Goal: Transaction & Acquisition: Purchase product/service

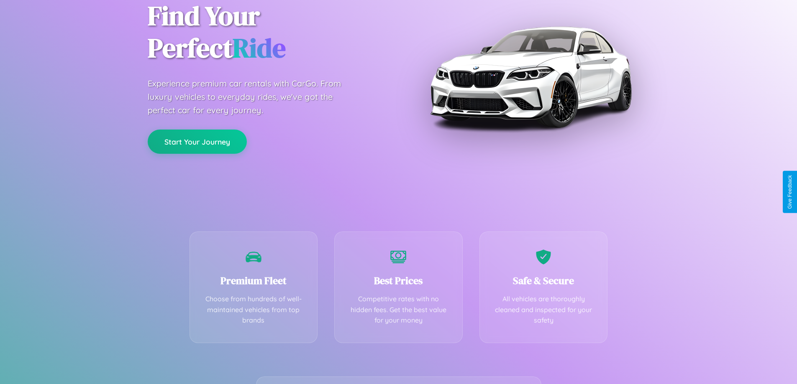
scroll to position [165, 0]
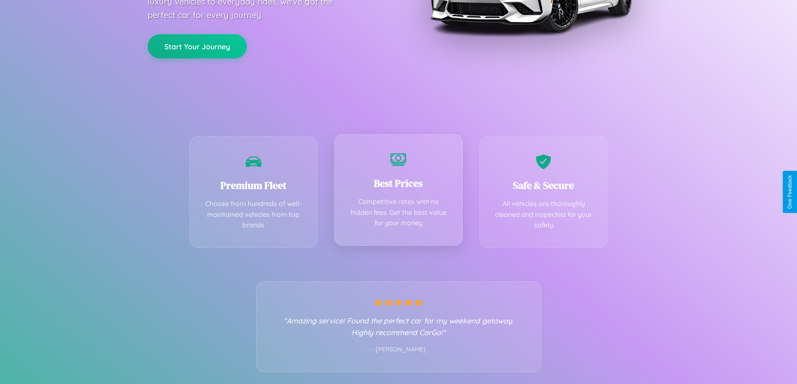
click at [398, 192] on div "Best Prices Competitive rates with no hidden fees. Get the best value for your …" at bounding box center [398, 190] width 128 height 112
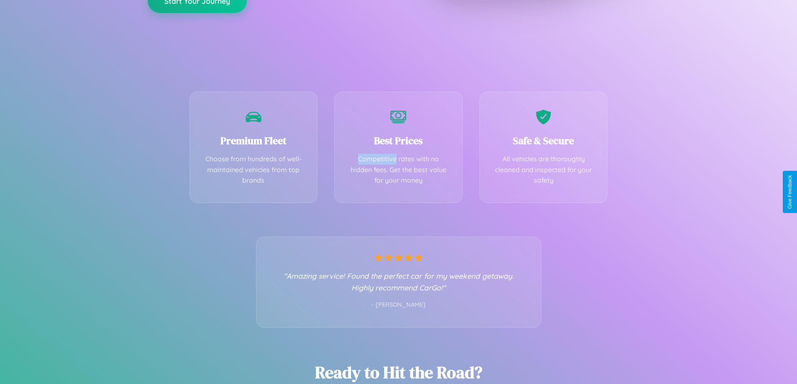
scroll to position [0, 0]
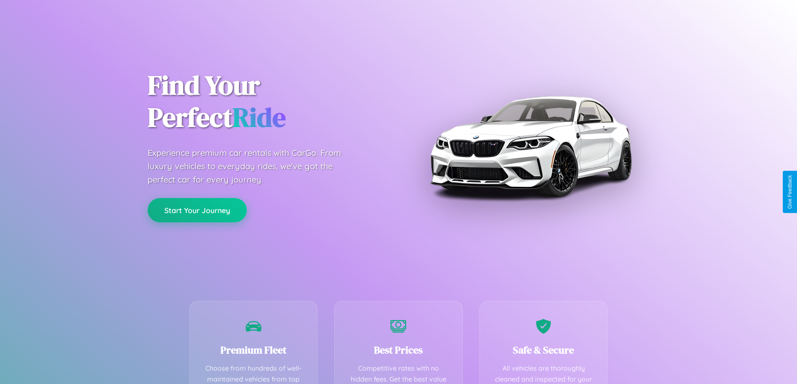
click at [197, 211] on button "Start Your Journey" at bounding box center [197, 210] width 99 height 24
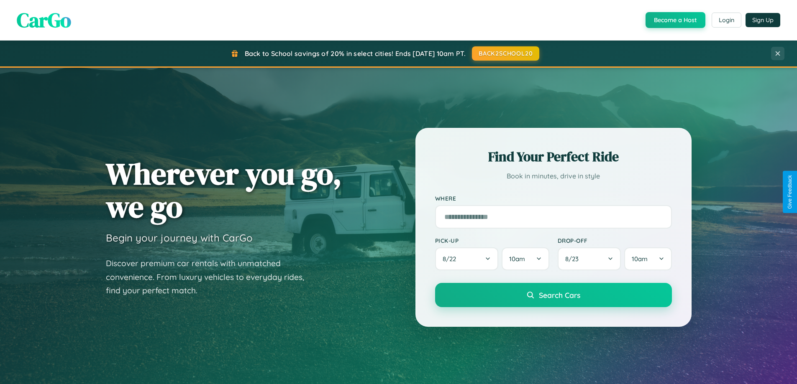
scroll to position [25, 0]
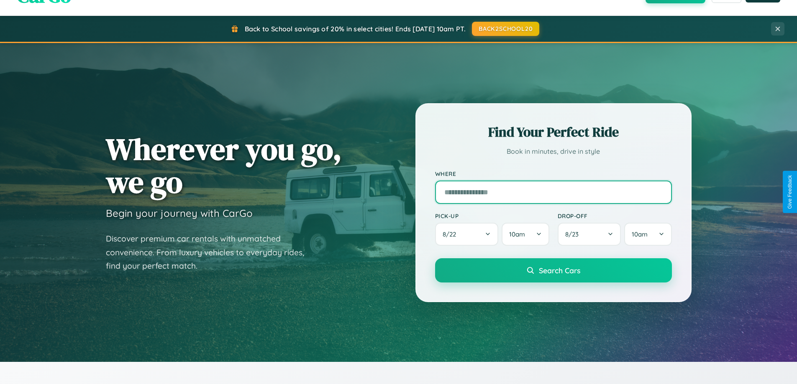
click at [553, 192] on input "text" at bounding box center [553, 192] width 237 height 23
type input "**********"
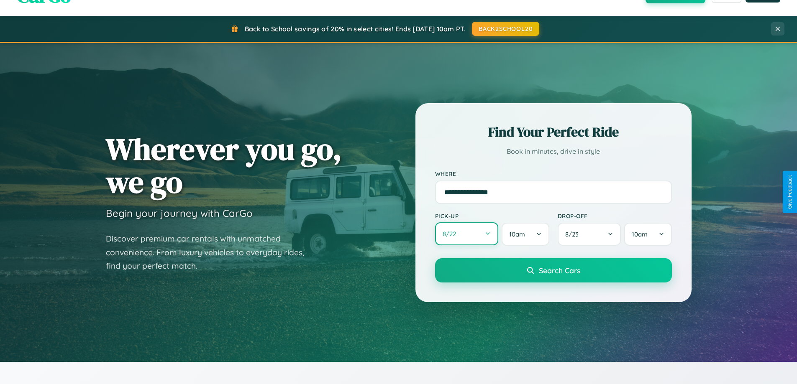
click at [466, 235] on button "8 / 22" at bounding box center [467, 234] width 64 height 23
select select "*"
select select "****"
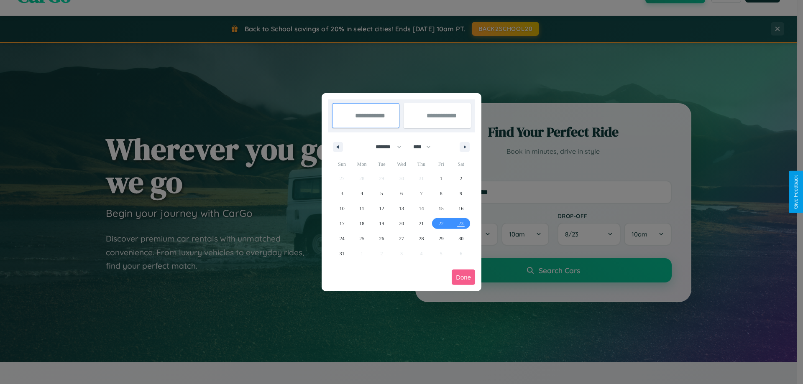
drag, startPoint x: 385, startPoint y: 147, endPoint x: 402, endPoint y: 168, distance: 26.8
click at [385, 147] on select "******* ******** ***** ***** *** **** **** ****** ********* ******* ******** **…" at bounding box center [387, 147] width 36 height 14
select select "*"
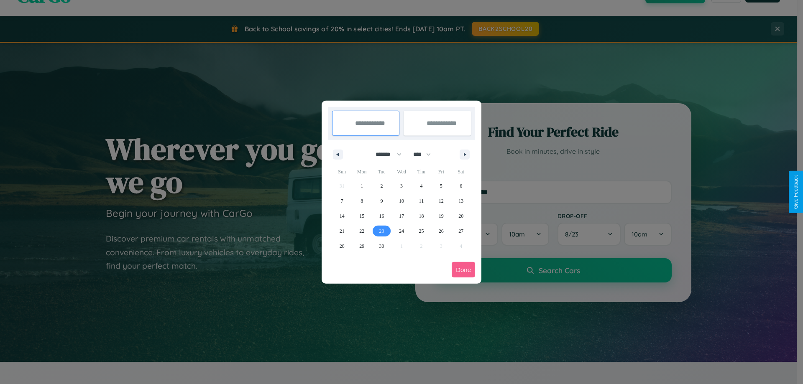
click at [381, 231] on span "23" at bounding box center [381, 231] width 5 height 15
type input "**********"
click at [421, 231] on span "25" at bounding box center [421, 231] width 5 height 15
type input "**********"
click at [463, 270] on button "Done" at bounding box center [463, 269] width 23 height 15
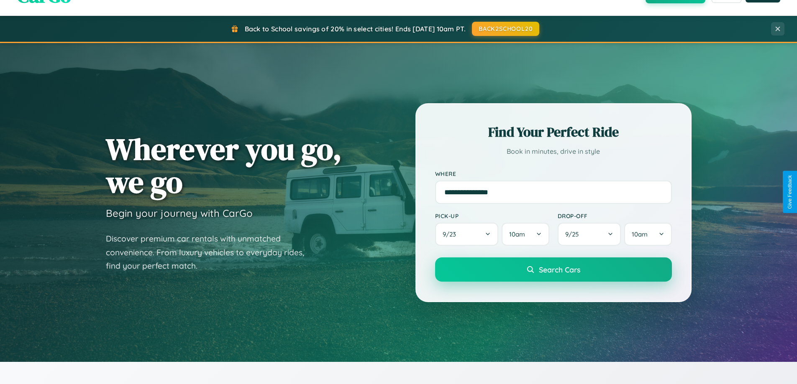
click at [553, 270] on span "Search Cars" at bounding box center [559, 269] width 41 height 9
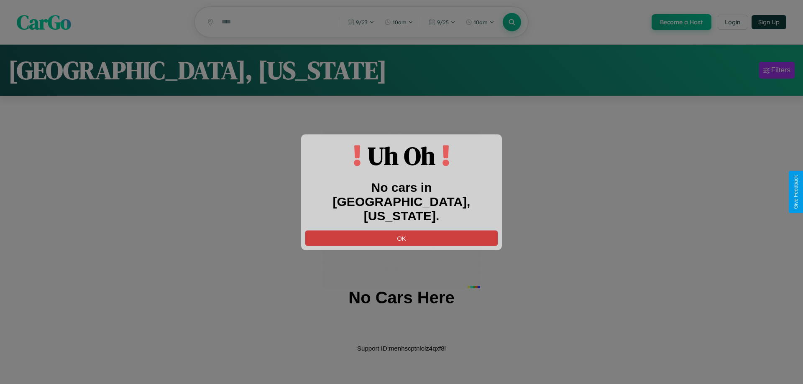
click at [402, 230] on button "OK" at bounding box center [401, 237] width 192 height 15
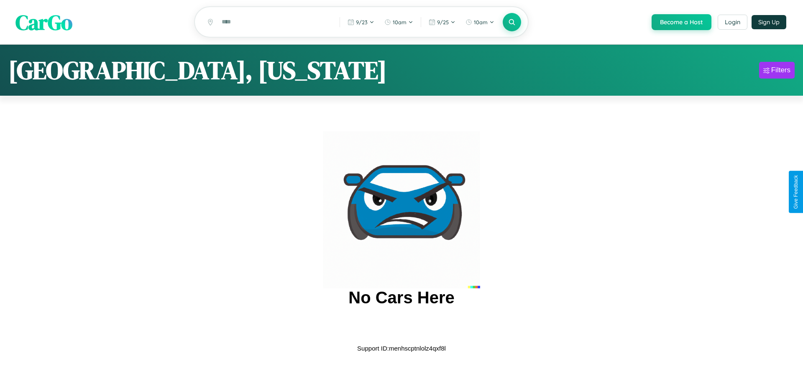
click at [44, 23] on span "CarGo" at bounding box center [43, 22] width 57 height 29
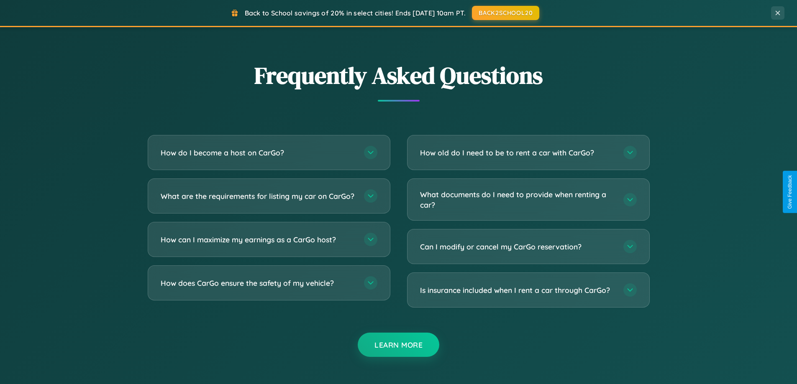
scroll to position [1610, 0]
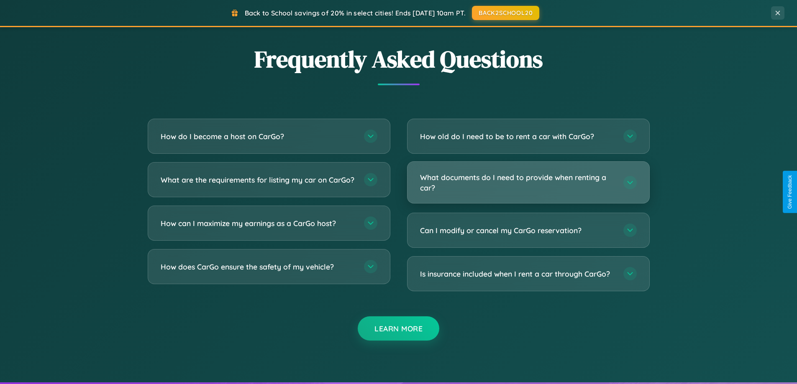
click at [528, 183] on h3 "What documents do I need to provide when renting a car?" at bounding box center [517, 182] width 195 height 20
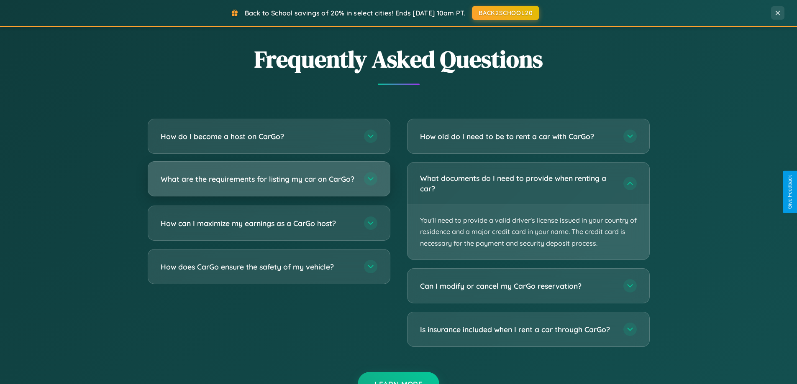
click at [269, 183] on h3 "What are the requirements for listing my car on CarGo?" at bounding box center [258, 179] width 195 height 10
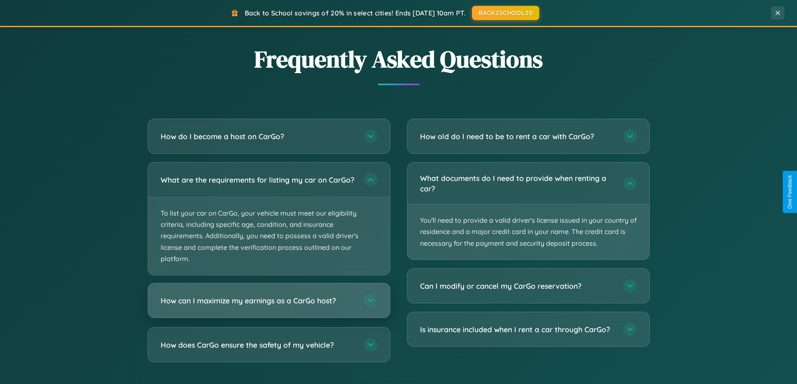
click at [269, 306] on h3 "How can I maximize my earnings as a CarGo host?" at bounding box center [258, 301] width 195 height 10
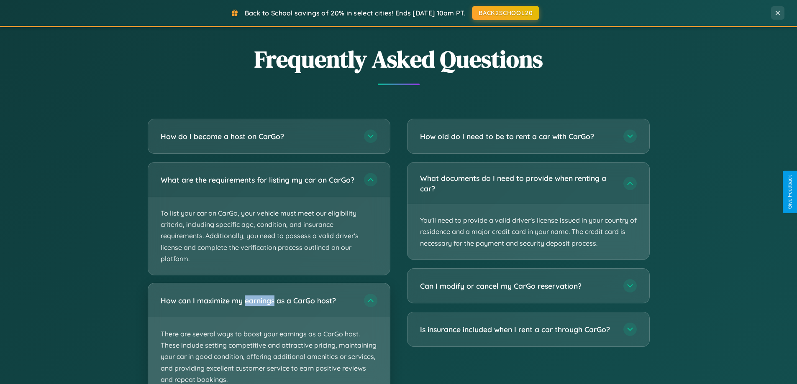
click at [269, 337] on p "There are several ways to boost your earnings as a CarGo host. These include se…" at bounding box center [269, 357] width 242 height 78
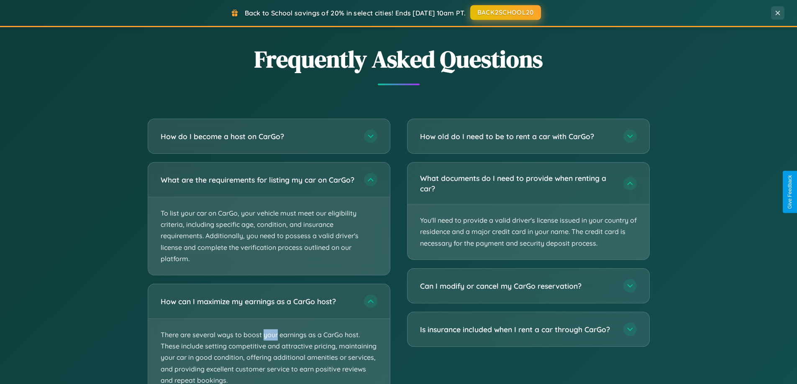
click at [505, 13] on button "BACK2SCHOOL20" at bounding box center [505, 12] width 71 height 15
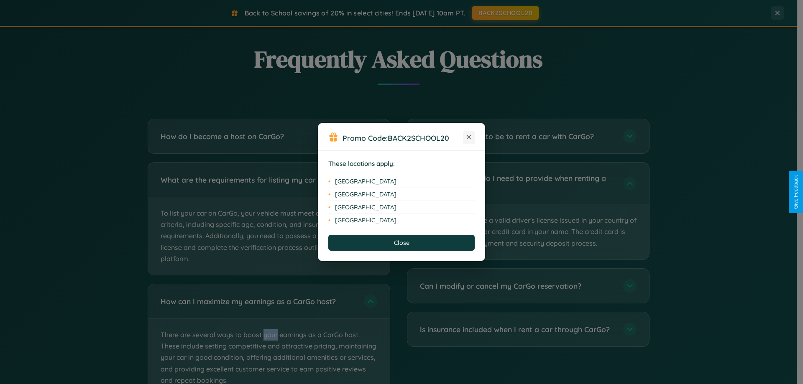
click at [469, 138] on icon at bounding box center [469, 137] width 5 height 5
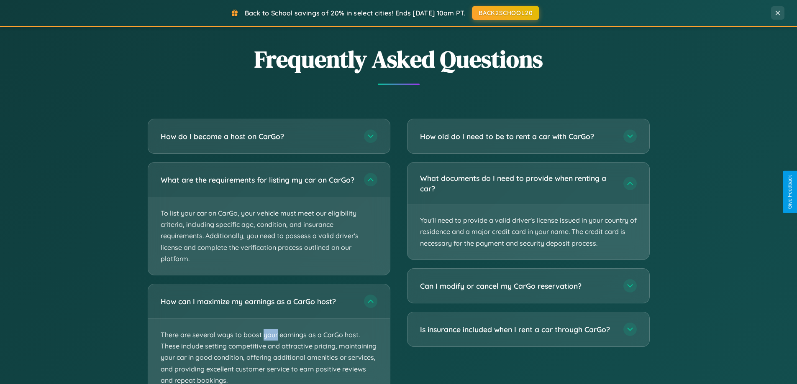
scroll to position [576, 0]
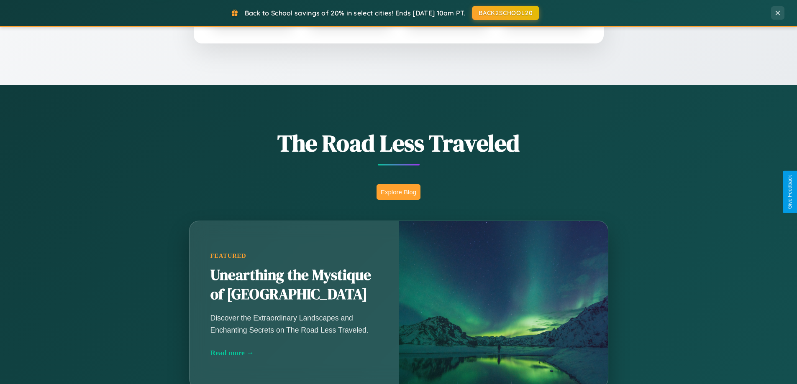
click at [398, 192] on button "Explore Blog" at bounding box center [398, 191] width 44 height 15
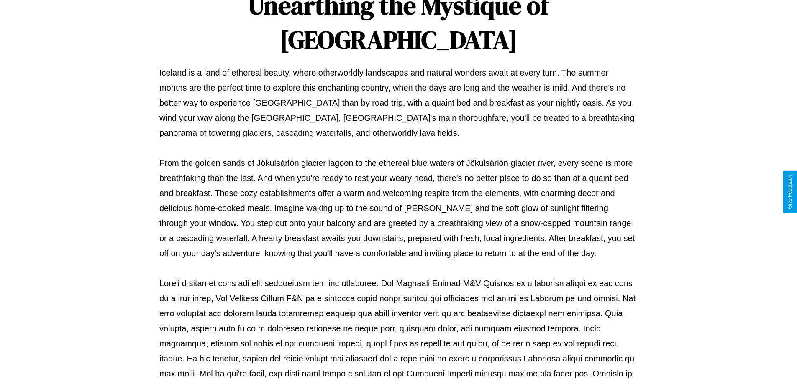
scroll to position [271, 0]
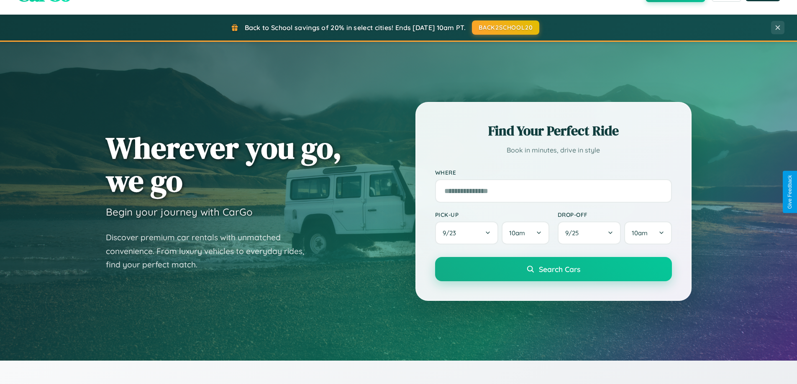
scroll to position [25, 0]
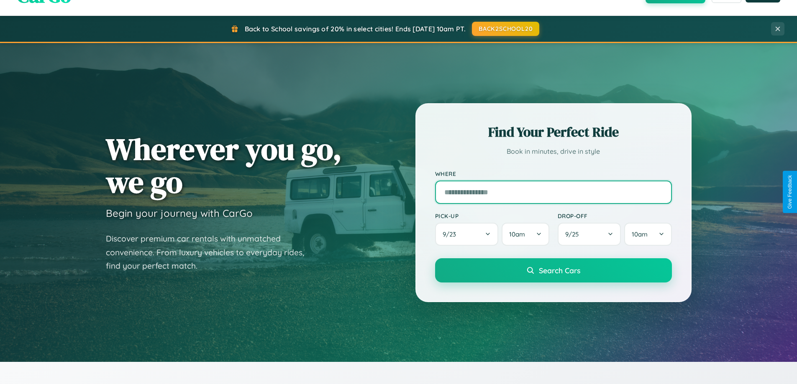
click at [553, 192] on input "text" at bounding box center [553, 192] width 237 height 23
type input "******"
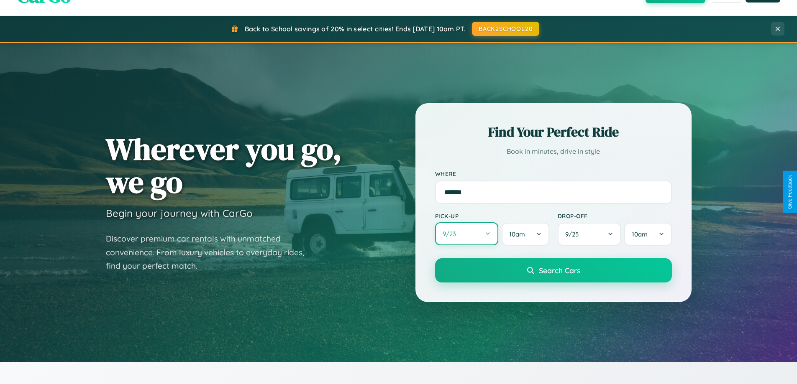
click at [466, 235] on button "9 / 23" at bounding box center [467, 234] width 64 height 23
select select "*"
select select "****"
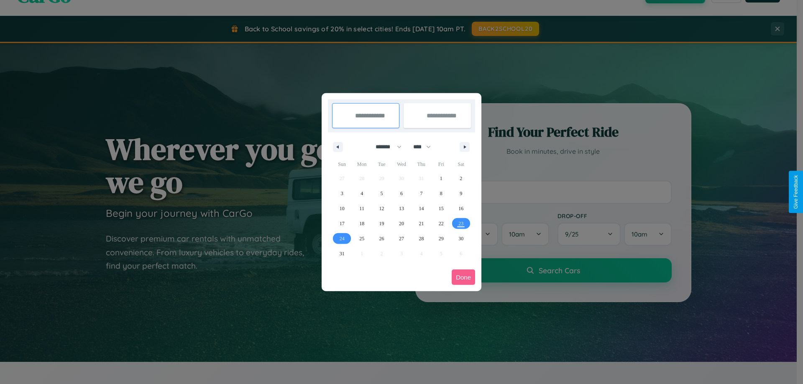
click at [385, 147] on select "******* ******** ***** ***** *** **** **** ****** ********* ******* ******** **…" at bounding box center [387, 147] width 36 height 14
select select "*"
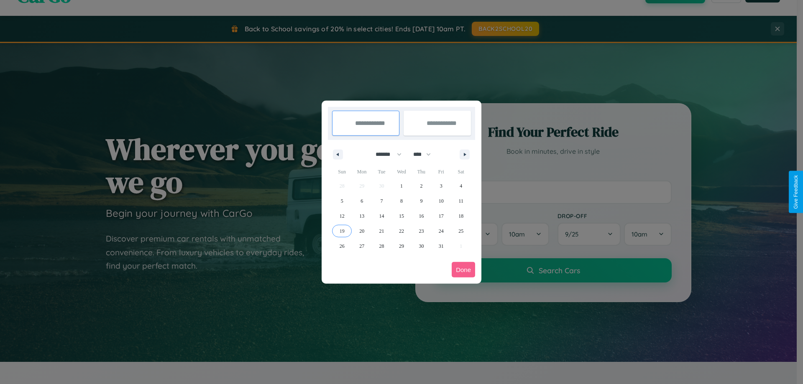
click at [342, 231] on span "19" at bounding box center [342, 231] width 5 height 15
type input "**********"
click at [441, 231] on span "24" at bounding box center [441, 231] width 5 height 15
type input "**********"
click at [463, 270] on button "Done" at bounding box center [463, 269] width 23 height 15
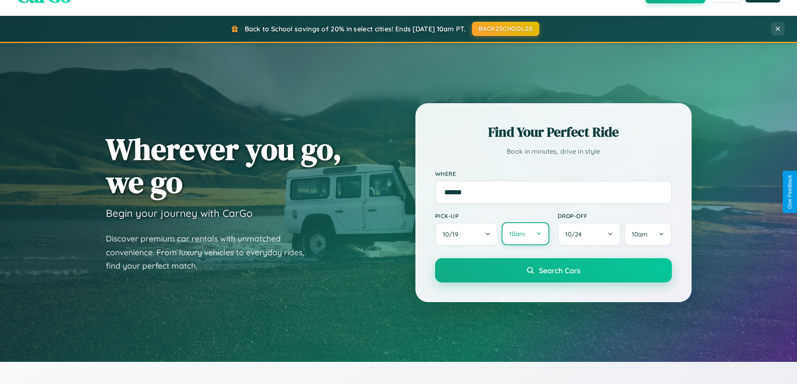
click at [525, 234] on button "10am" at bounding box center [525, 234] width 47 height 23
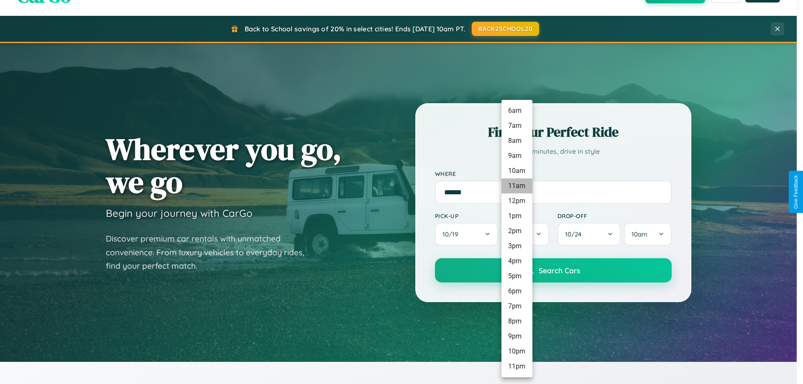
click at [517, 186] on li "11am" at bounding box center [517, 186] width 31 height 15
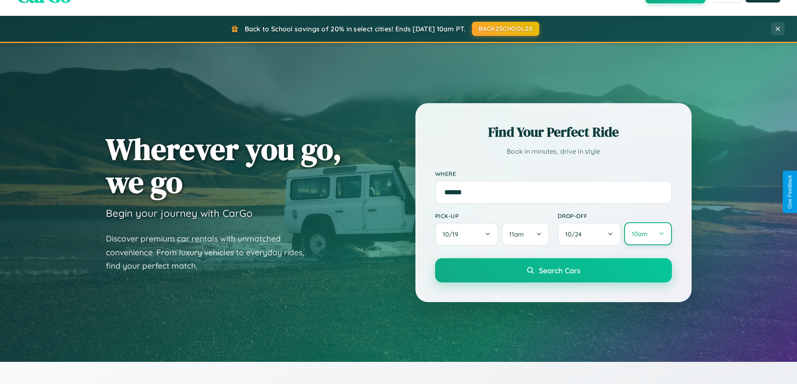
click at [647, 234] on button "10am" at bounding box center [647, 234] width 47 height 23
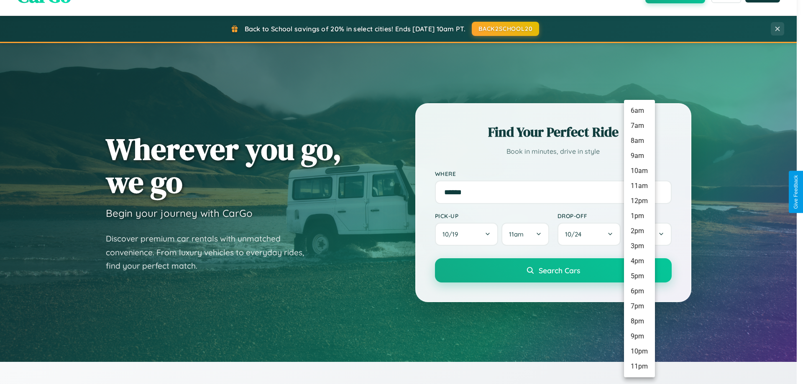
click at [639, 216] on li "1pm" at bounding box center [639, 216] width 31 height 15
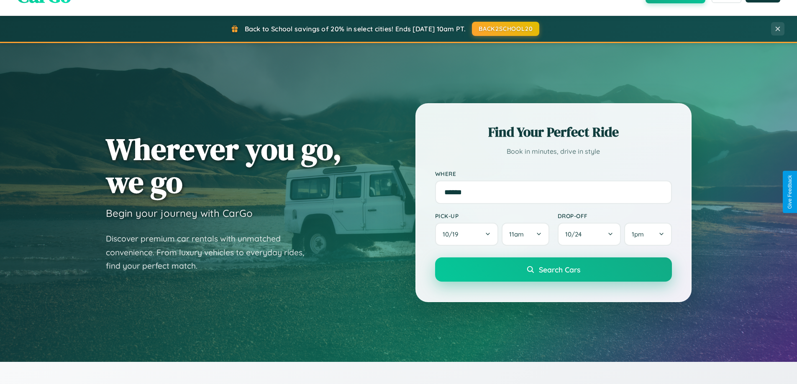
click at [553, 271] on span "Search Cars" at bounding box center [559, 269] width 41 height 9
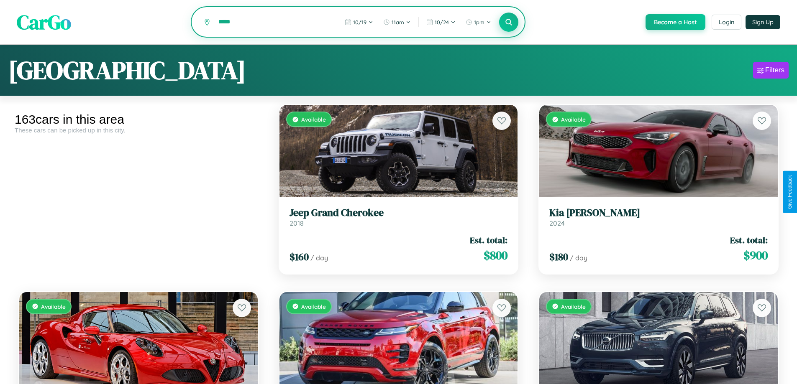
type input "*****"
click at [508, 23] on icon at bounding box center [509, 22] width 8 height 8
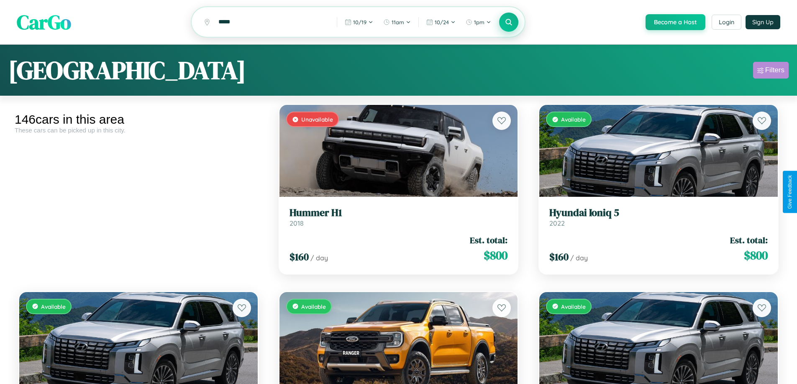
click at [770, 72] on div "Filters" at bounding box center [774, 70] width 19 height 8
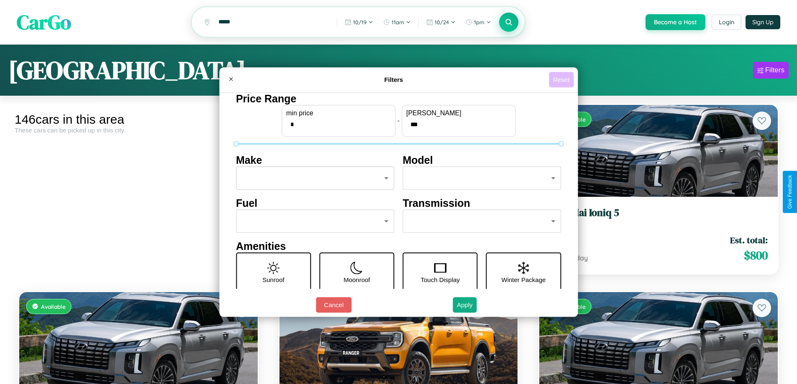
click at [562, 79] on button "Reset" at bounding box center [561, 79] width 25 height 15
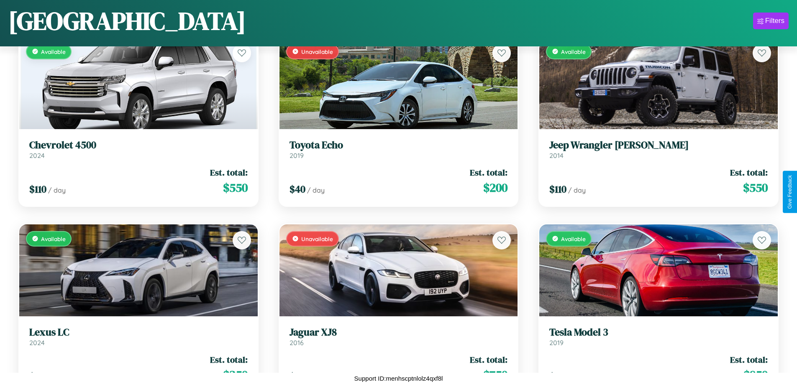
scroll to position [8171, 0]
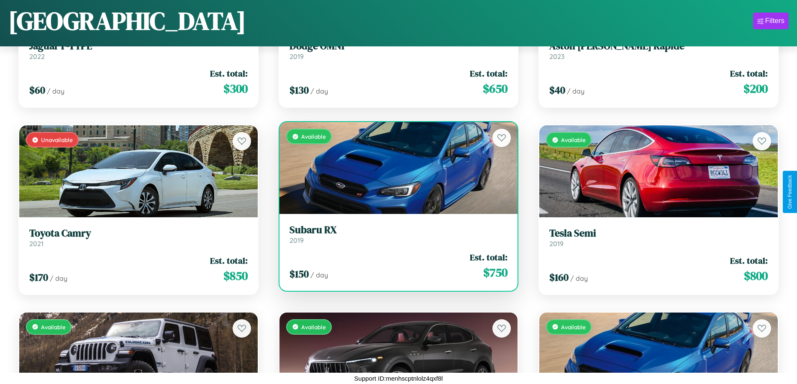
click at [395, 238] on link "Subaru RX 2019" at bounding box center [398, 234] width 218 height 20
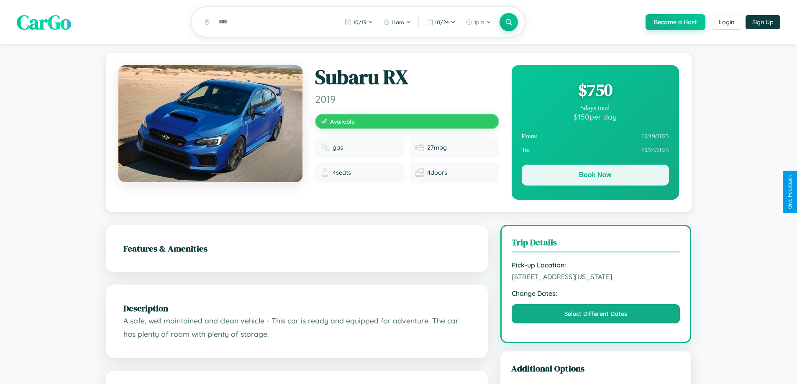
click at [595, 177] on button "Book Now" at bounding box center [595, 175] width 147 height 21
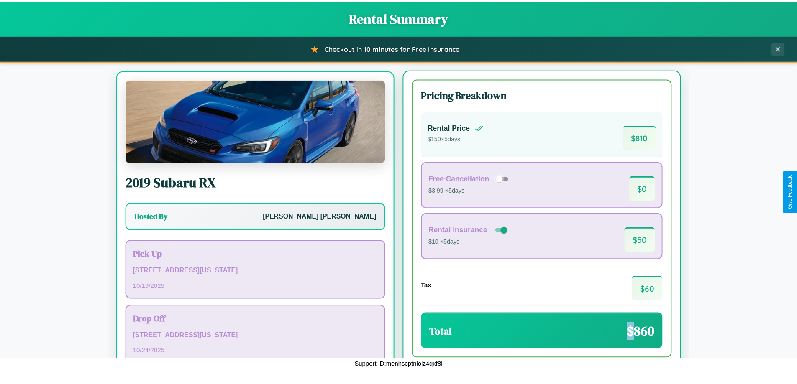
scroll to position [39, 0]
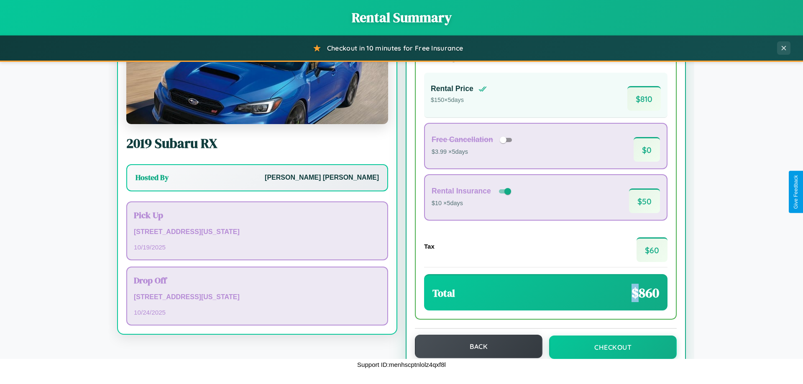
click at [475, 347] on button "Back" at bounding box center [479, 346] width 128 height 23
